Goal: Find specific page/section: Find specific page/section

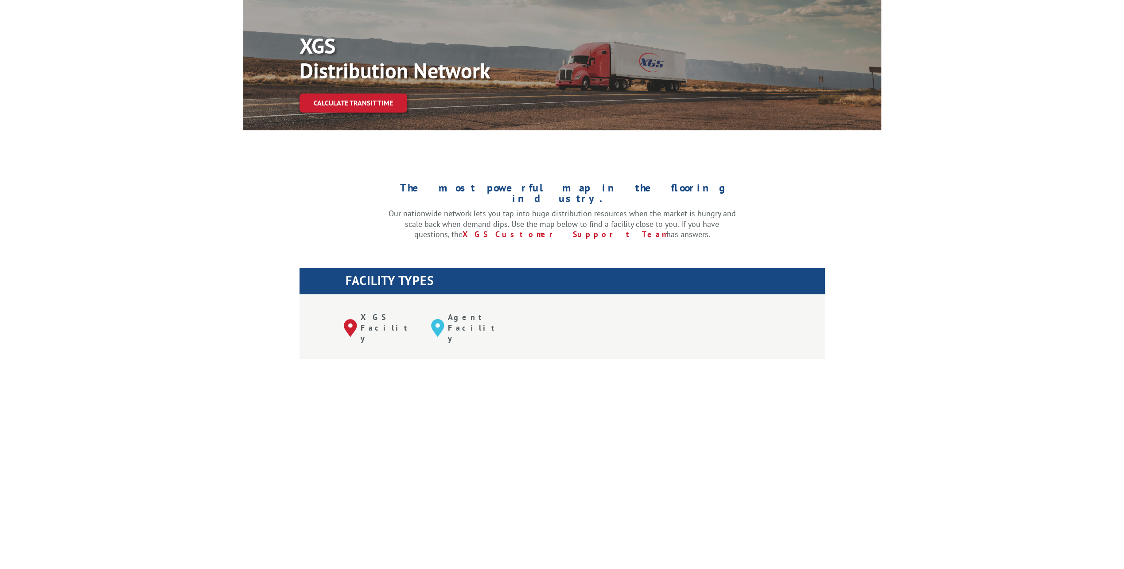
scroll to position [89, 0]
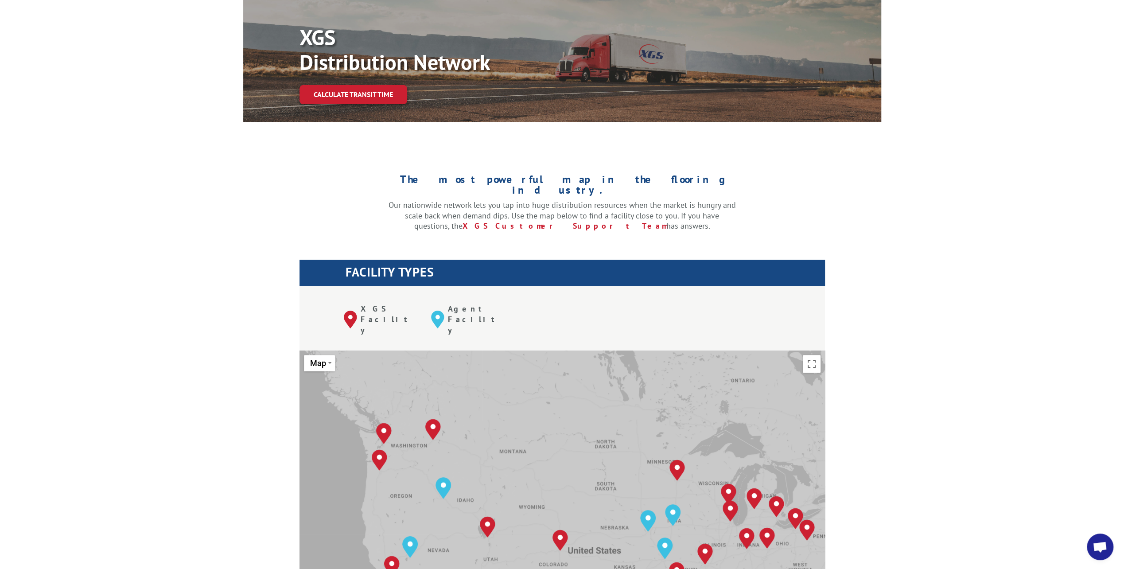
drag, startPoint x: 481, startPoint y: 433, endPoint x: 530, endPoint y: 461, distance: 56.3
click at [530, 461] on div "To navigate, press the arrow keys. [GEOGRAPHIC_DATA], [GEOGRAPHIC_DATA] [GEOGRA…" at bounding box center [561, 495] width 525 height 291
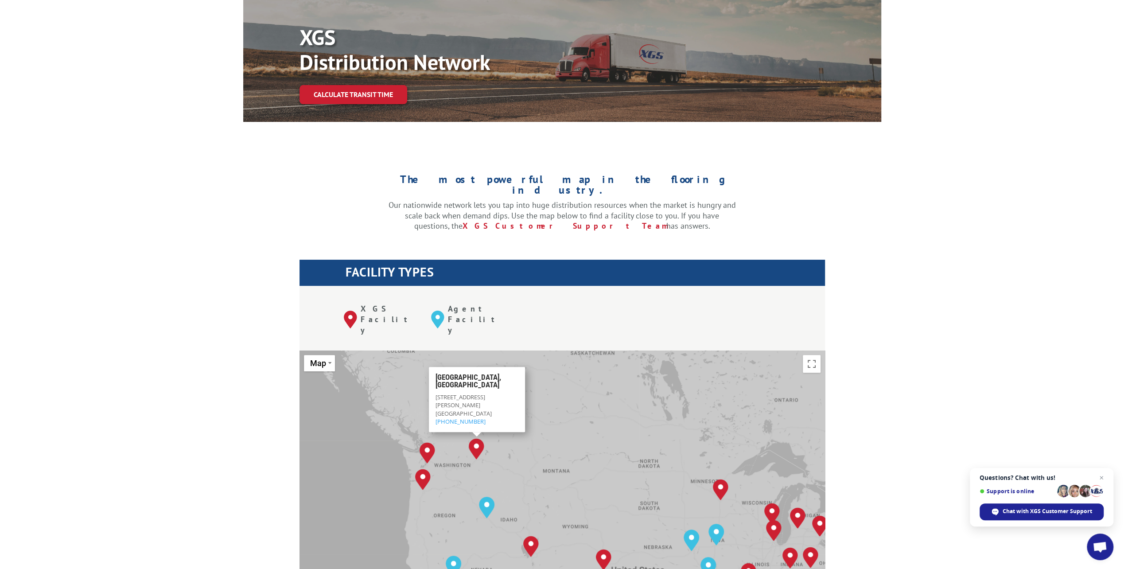
drag, startPoint x: 460, startPoint y: 360, endPoint x: 433, endPoint y: 355, distance: 27.0
click at [433, 367] on div "[GEOGRAPHIC_DATA][STREET_ADDRESS][PERSON_NAME] (509) 534-3181" at bounding box center [476, 399] width 96 height 65
drag, startPoint x: 433, startPoint y: 355, endPoint x: 470, endPoint y: 367, distance: 38.9
click at [470, 409] on span "[GEOGRAPHIC_DATA]" at bounding box center [463, 413] width 56 height 8
drag, startPoint x: 488, startPoint y: 368, endPoint x: 432, endPoint y: 354, distance: 58.2
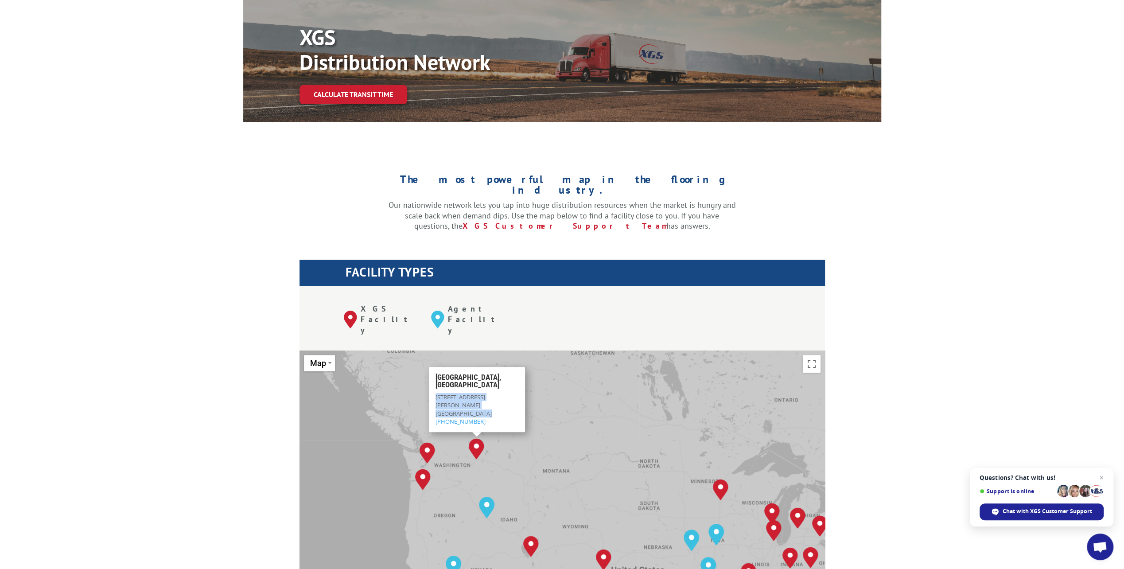
click at [432, 367] on div "[GEOGRAPHIC_DATA][STREET_ADDRESS][PERSON_NAME] (509) 534-3181" at bounding box center [476, 399] width 96 height 65
copy div "[STREET_ADDRESS][PERSON_NAME]"
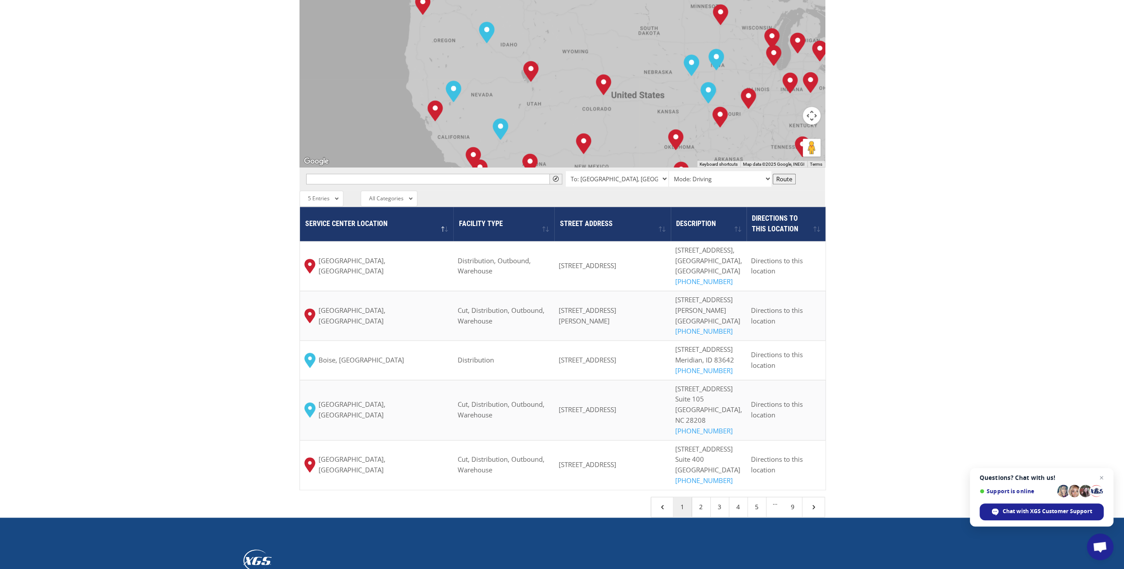
scroll to position [576, 0]
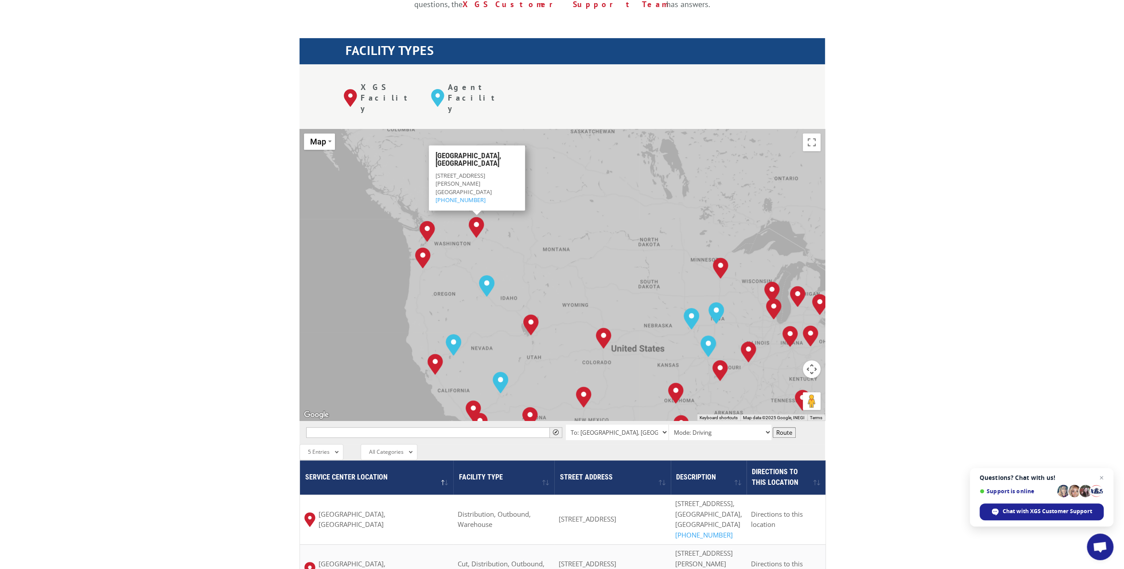
click at [939, 361] on div "The most powerful map in the flooring industry. Our nationwide network lets you…" at bounding box center [562, 347] width 1124 height 846
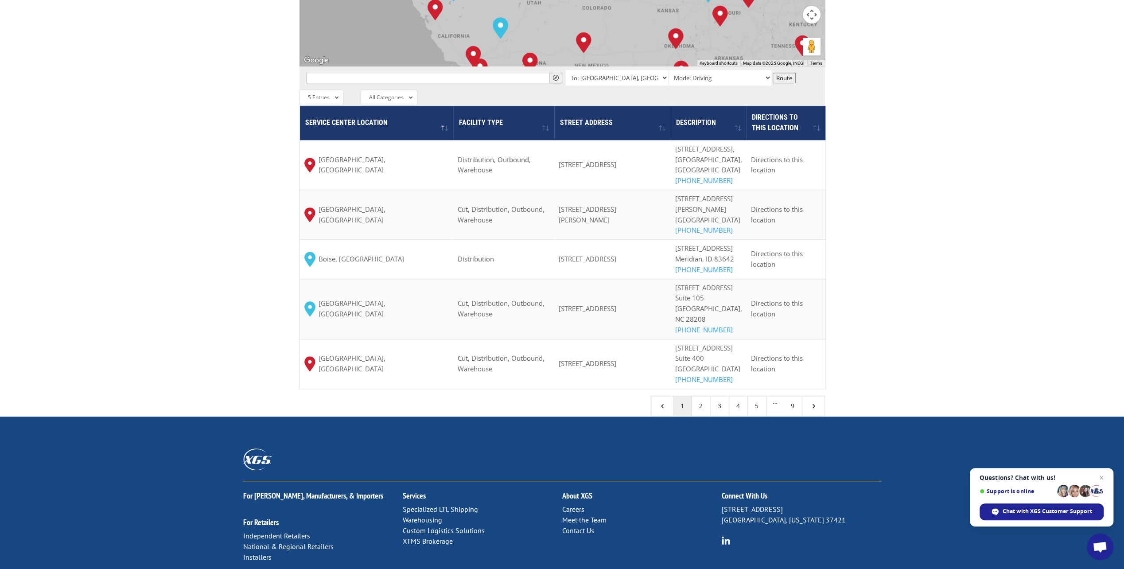
scroll to position [620, 0]
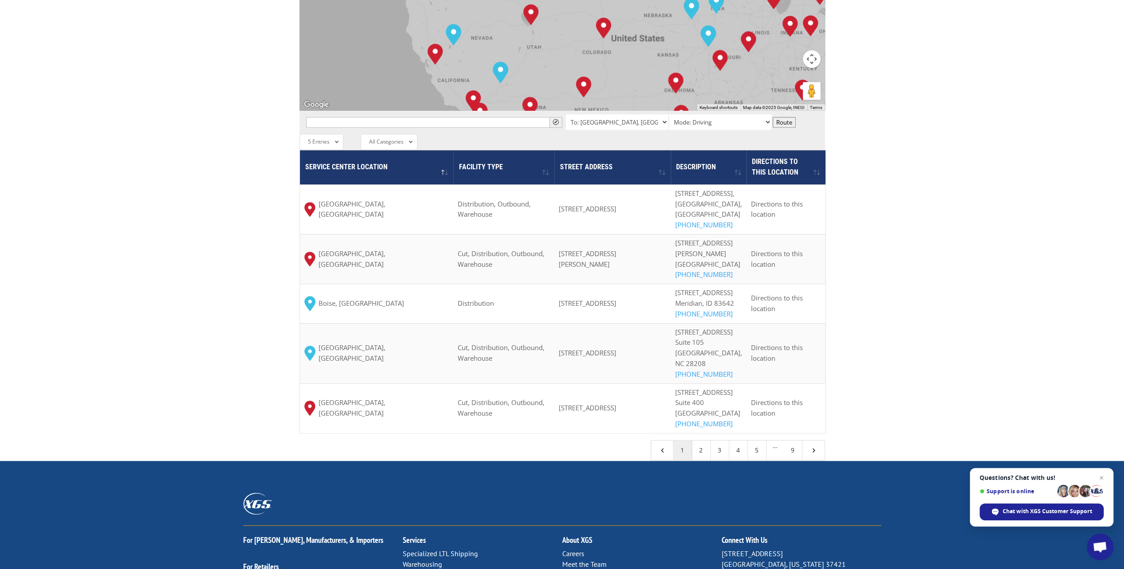
click at [600, 460] on div "Service center location Facility Type Street Address Description Directions to …" at bounding box center [561, 305] width 525 height 310
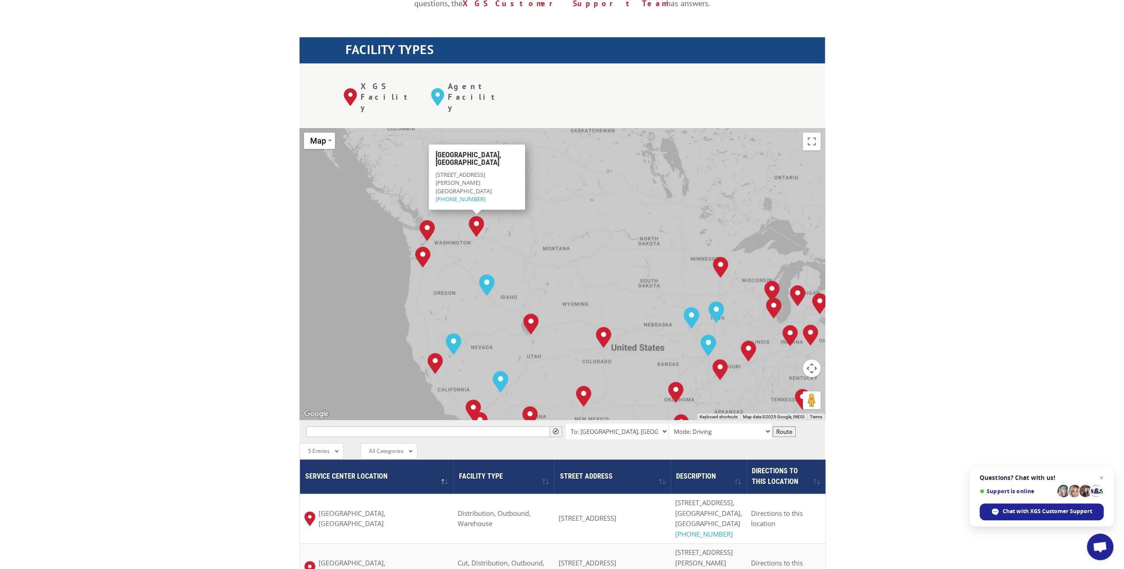
scroll to position [310, 0]
